Goal: Task Accomplishment & Management: Manage account settings

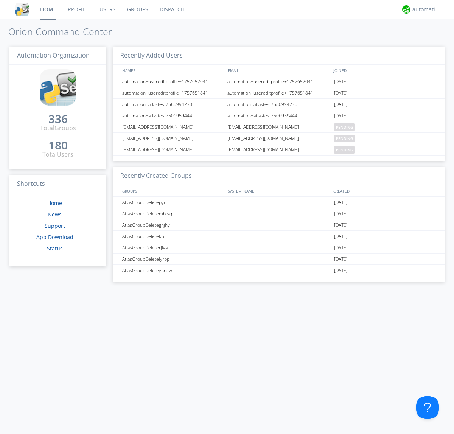
click at [107, 9] on link "Users" at bounding box center [108, 9] width 28 height 19
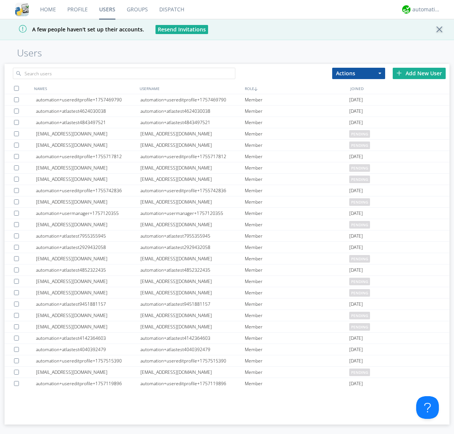
click at [420, 73] on div "Add New User" at bounding box center [419, 73] width 53 height 11
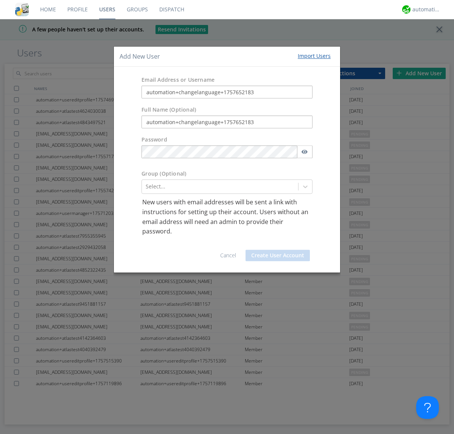
type input "automation+changelanguage+1757652183"
click at [278, 255] on button "Create User Account" at bounding box center [278, 255] width 64 height 11
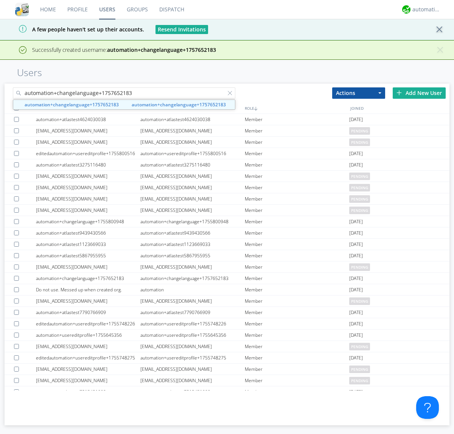
type input "automation+changelanguage+1757652183"
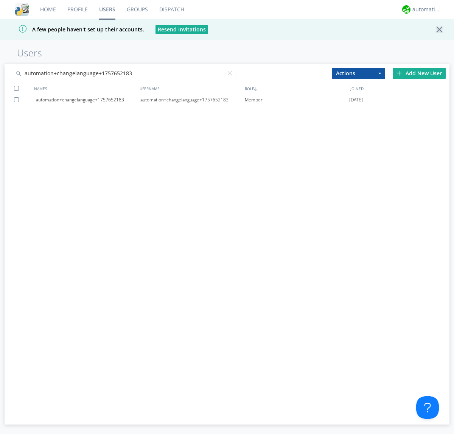
click at [192, 100] on div "automation+changelanguage+1757652183" at bounding box center [192, 99] width 105 height 11
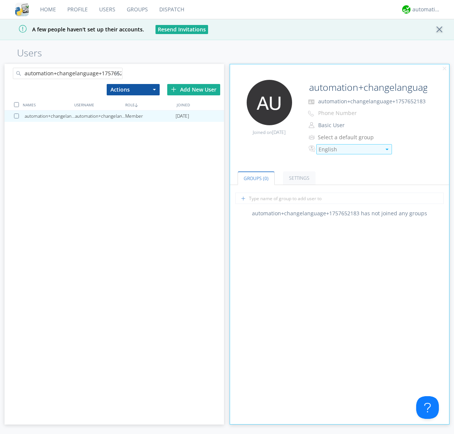
click at [350, 149] on div "English" at bounding box center [350, 150] width 62 height 8
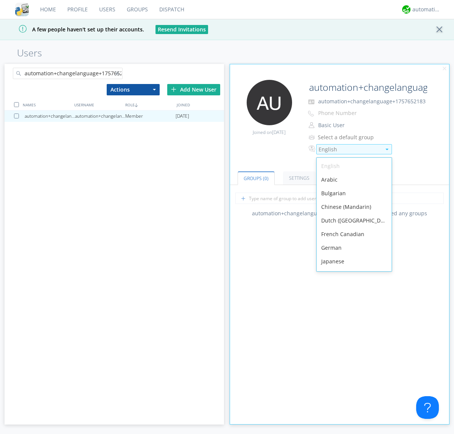
scroll to position [108, 0]
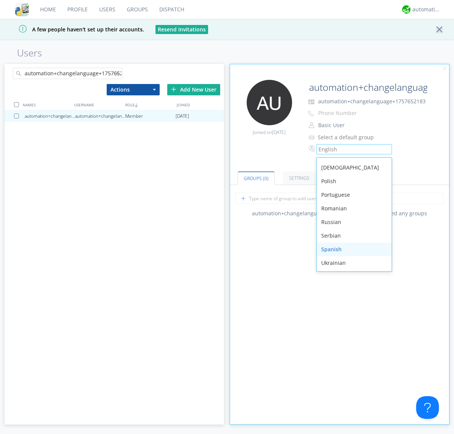
click at [353, 250] on div "Spanish" at bounding box center [354, 250] width 75 height 14
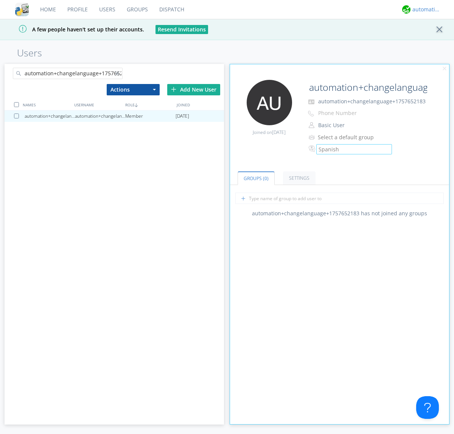
click at [425, 9] on div "automation+atlas" at bounding box center [427, 10] width 28 height 8
click at [431, 40] on div "Log Out" at bounding box center [430, 40] width 39 height 14
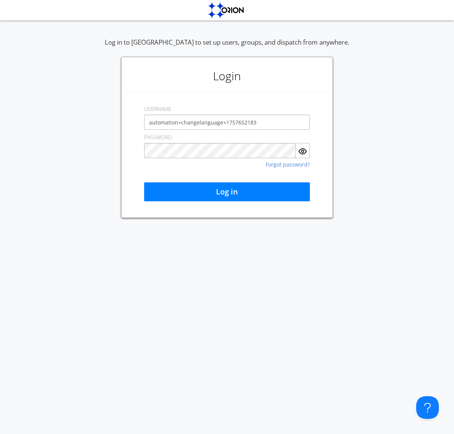
type input "automation+changelanguage+1757652183"
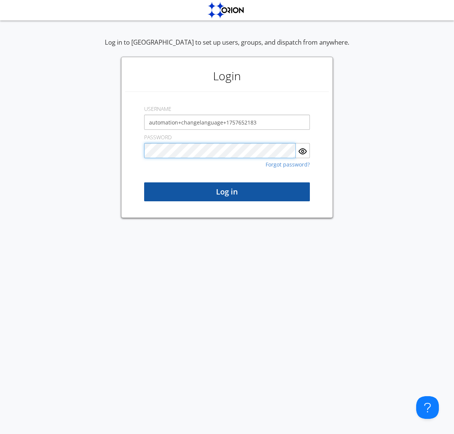
click at [227, 192] on button "Log in" at bounding box center [227, 192] width 166 height 19
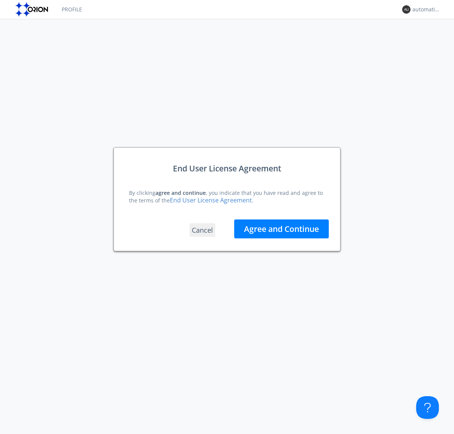
click at [282, 229] on button "Agree and Continue" at bounding box center [281, 229] width 95 height 19
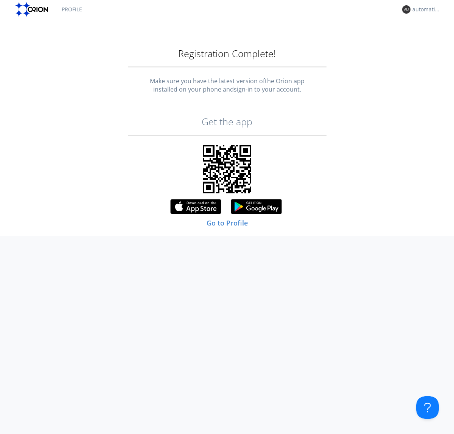
click at [72, 9] on link "Profile" at bounding box center [72, 9] width 32 height 19
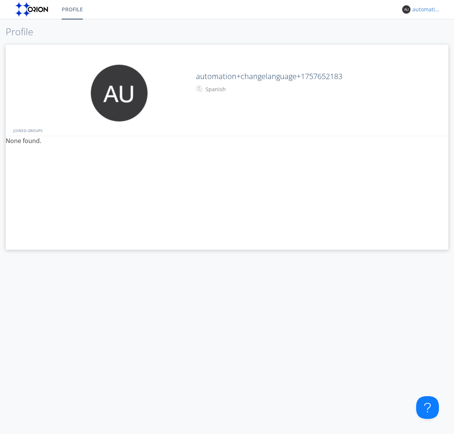
click at [425, 9] on div "automation+changelanguage+1757652183" at bounding box center [427, 10] width 28 height 8
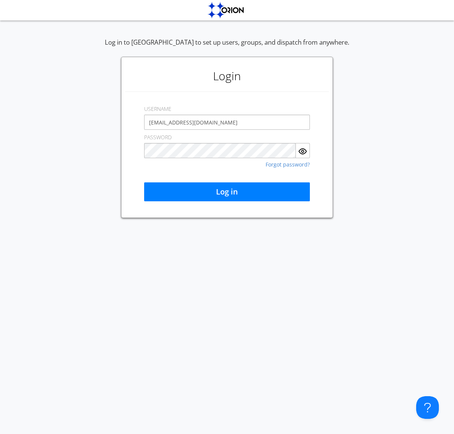
type input "[EMAIL_ADDRESS][DOMAIN_NAME]"
click at [227, 192] on button "Log in" at bounding box center [227, 192] width 166 height 19
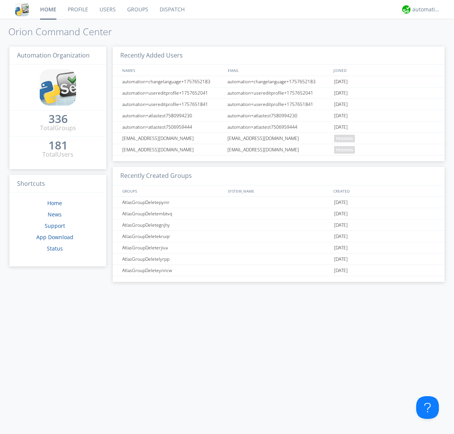
click at [107, 9] on link "Users" at bounding box center [108, 9] width 28 height 19
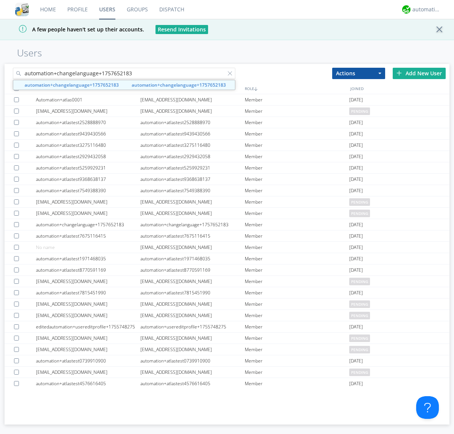
type input "automation+changelanguage+1757652183"
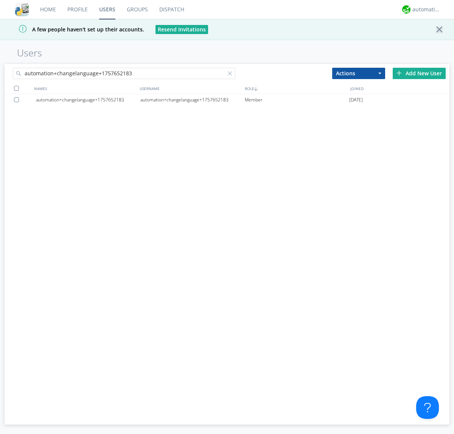
click at [18, 100] on div at bounding box center [18, 99] width 8 height 5
click at [359, 73] on button "Actions" at bounding box center [358, 73] width 53 height 11
click at [0, 0] on link "Delete User" at bounding box center [0, 0] width 0 height 0
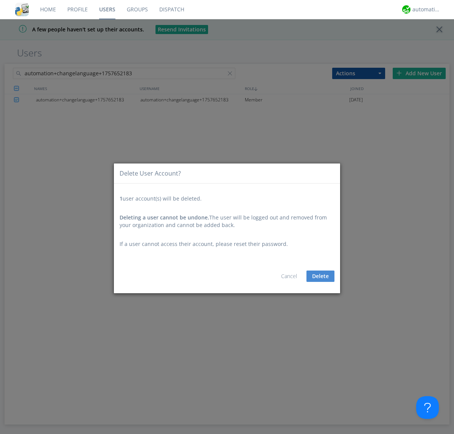
click at [321, 276] on button "Delete" at bounding box center [321, 276] width 28 height 11
